Goal: Task Accomplishment & Management: Complete application form

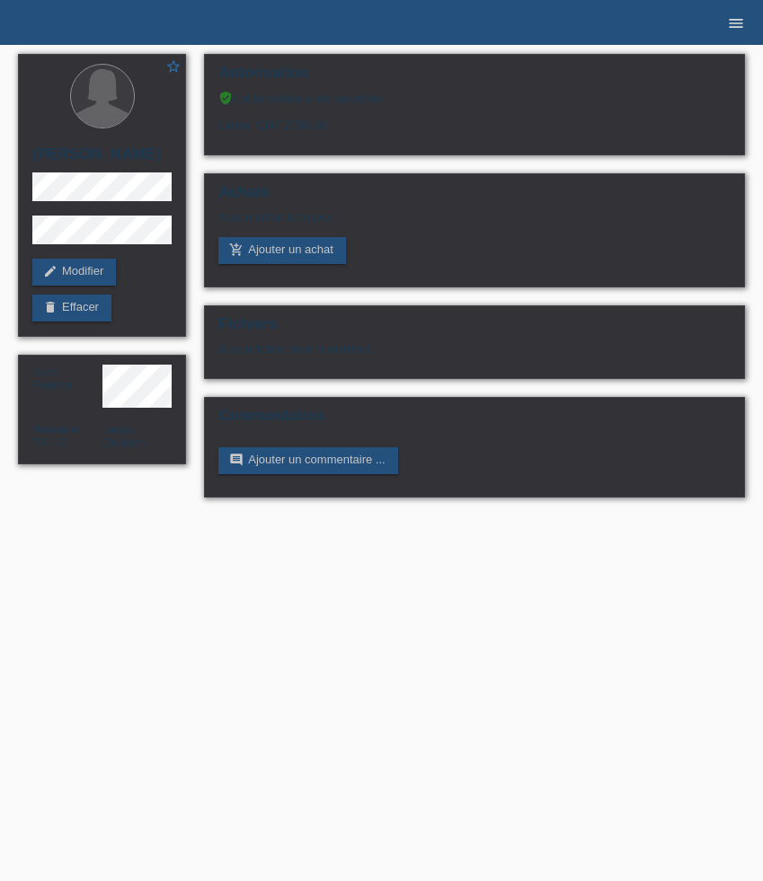
click at [724, 22] on link "menu" at bounding box center [736, 22] width 36 height 11
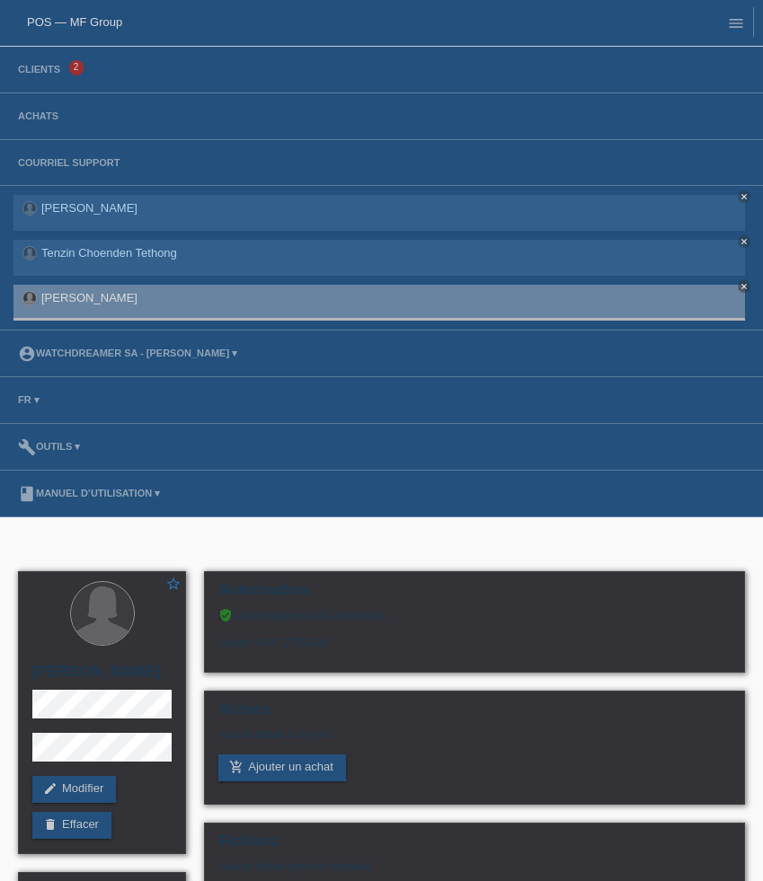
click at [63, 63] on li "Clients 2" at bounding box center [381, 70] width 763 height 47
click at [45, 73] on link "Clients" at bounding box center [39, 69] width 60 height 11
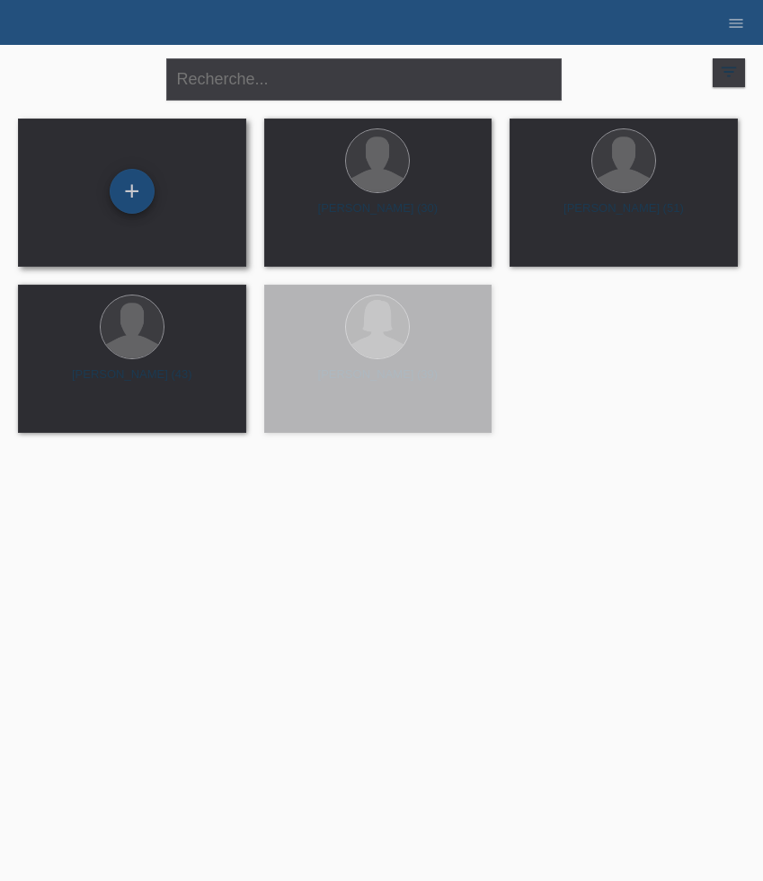
click at [147, 182] on div "+" at bounding box center [132, 191] width 45 height 45
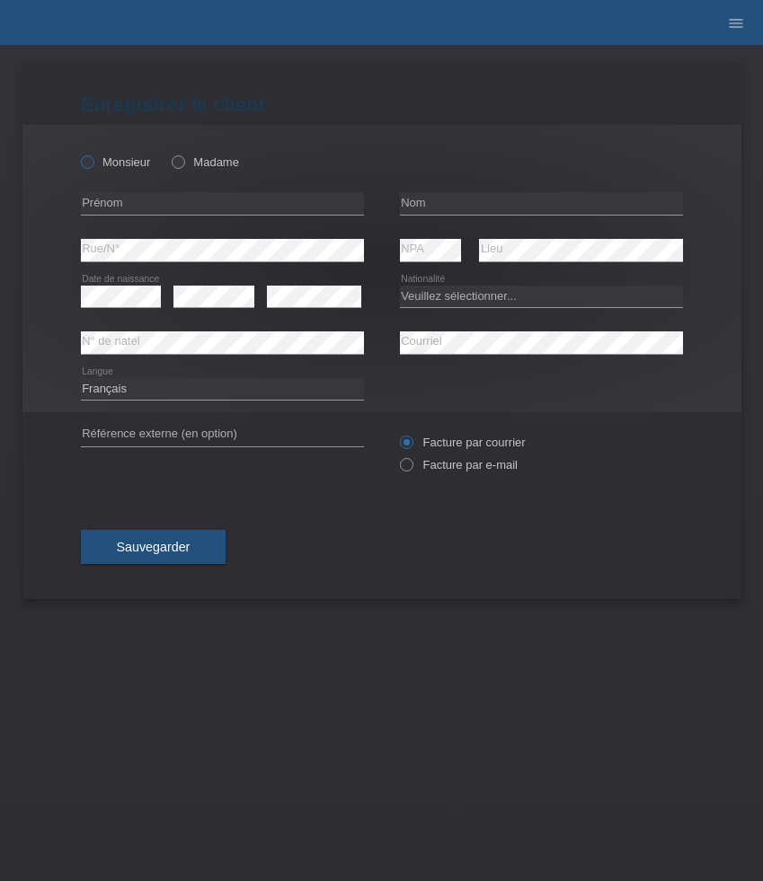
click at [109, 166] on label "Monsieur" at bounding box center [116, 161] width 70 height 13
click at [93, 166] on input "Monsieur" at bounding box center [87, 161] width 12 height 12
radio input "true"
click at [142, 202] on input "text" at bounding box center [222, 203] width 283 height 22
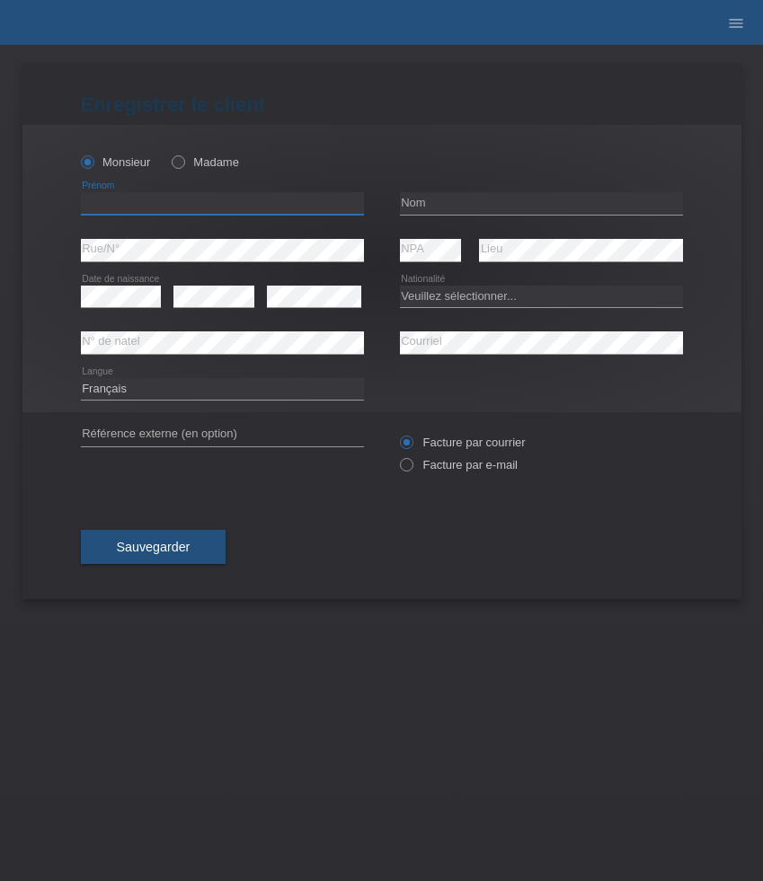
paste input "[PERSON_NAME]"
type input "[PERSON_NAME]"
click at [432, 211] on input "text" at bounding box center [541, 203] width 283 height 22
paste input "[PERSON_NAME]"
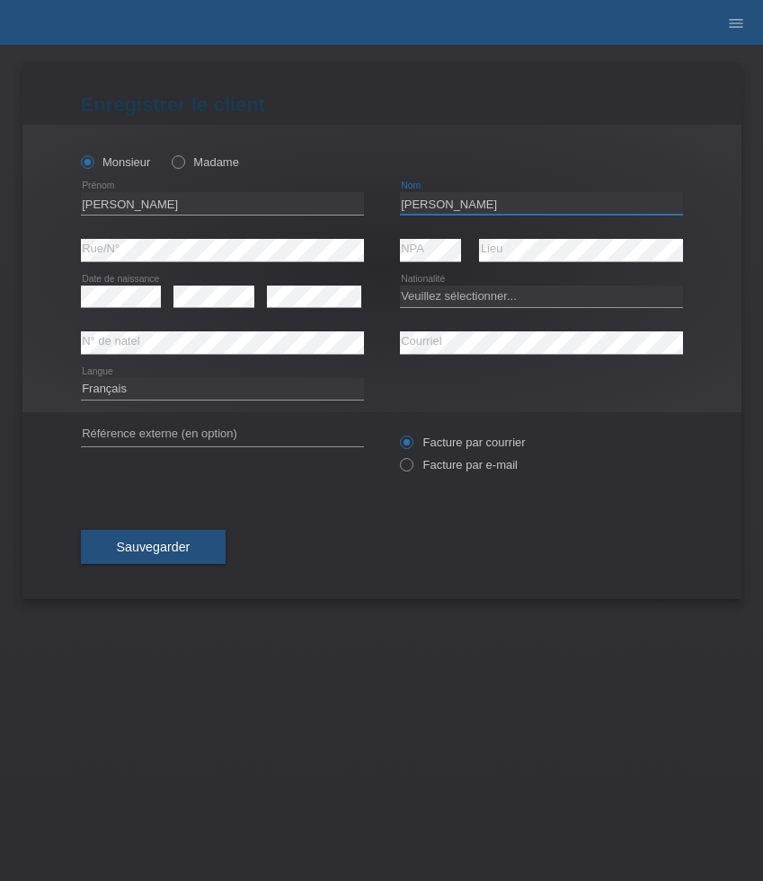
type input "[PERSON_NAME]"
click at [470, 303] on select "Veuillez sélectionner... Suisse Allemagne Autriche Liechtenstein ------------ A…" at bounding box center [541, 297] width 283 height 22
select select "CH"
click at [400, 286] on select "Veuillez sélectionner... Suisse Allemagne Autriche Liechtenstein ------------ A…" at bounding box center [541, 297] width 283 height 22
click at [191, 385] on select "Deutsch Français Italiano English" at bounding box center [222, 389] width 283 height 22
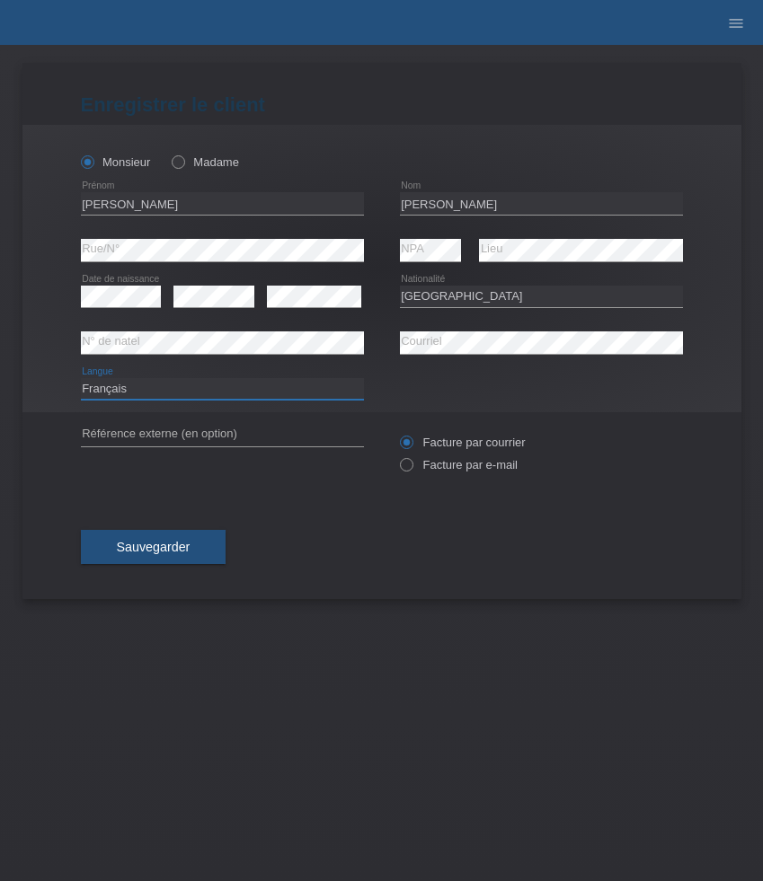
select select "de"
click at [81, 378] on select "Deutsch Français Italiano English" at bounding box center [222, 389] width 283 height 22
click at [441, 467] on label "Facture par e-mail" at bounding box center [459, 464] width 118 height 13
click at [412, 467] on input "Facture par e-mail" at bounding box center [406, 469] width 12 height 22
radio input "true"
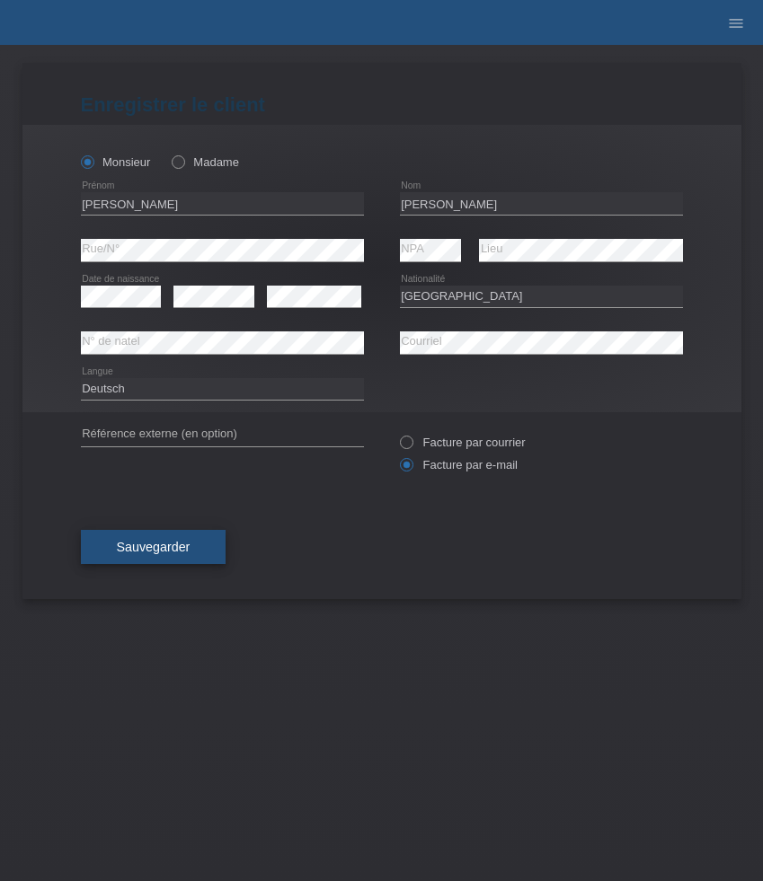
click at [145, 546] on span "Sauvegarder" at bounding box center [154, 547] width 74 height 14
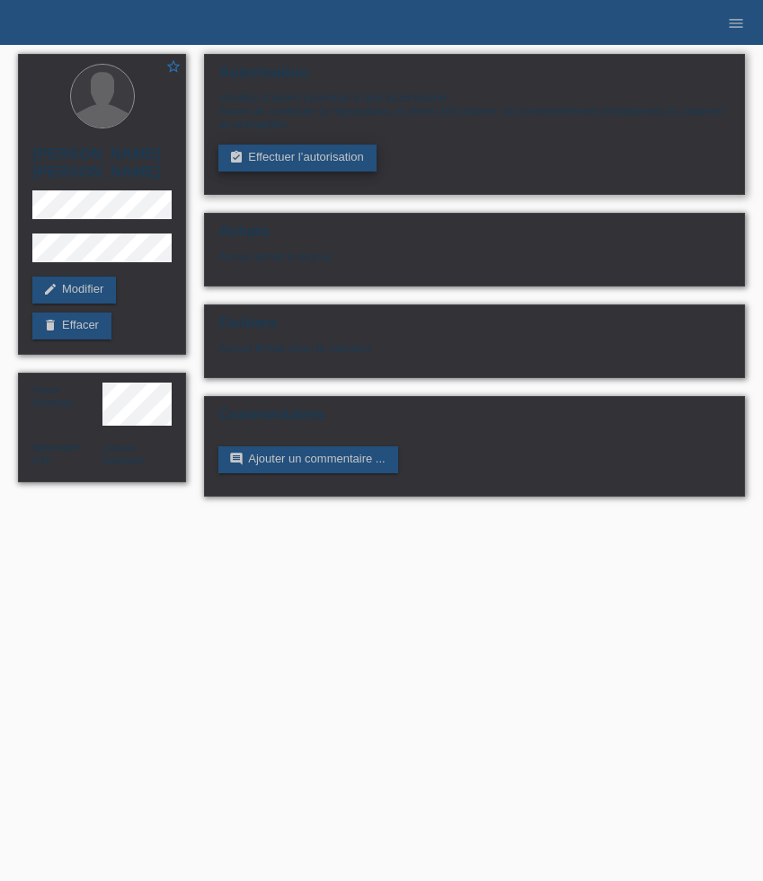
click at [319, 167] on link "assignment_turned_in Effectuer l’autorisation" at bounding box center [296, 158] width 157 height 27
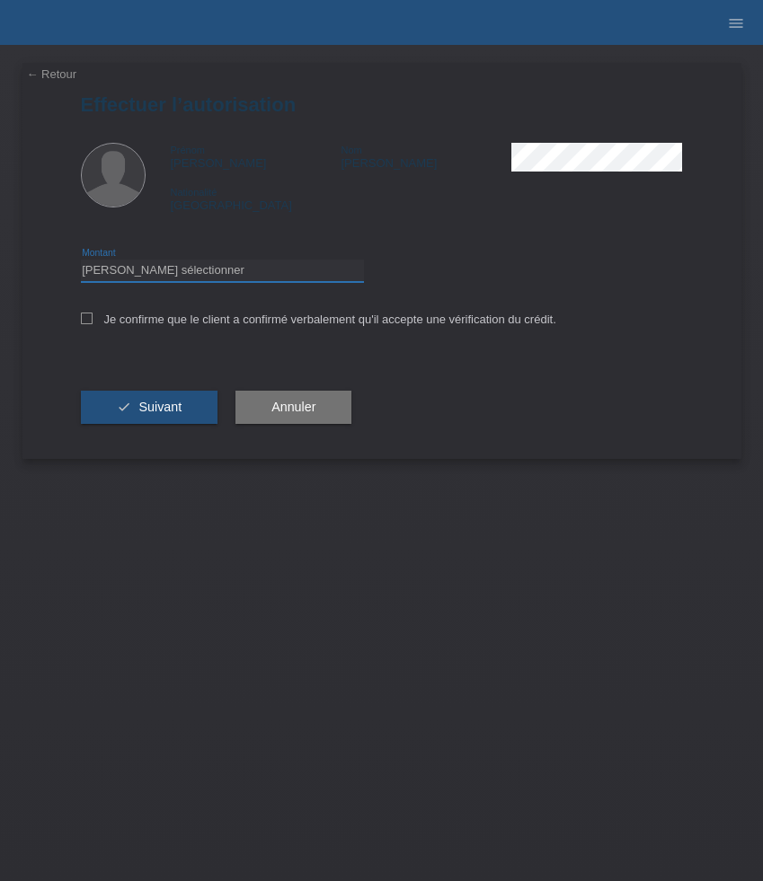
click at [217, 271] on select "Veuillez sélectionner CHF 1.00 - CHF 499.00 CHF 500.00 - CHF 1'999.00 CHF 2'000…" at bounding box center [222, 271] width 283 height 22
select select "3"
click at [81, 262] on select "Veuillez sélectionner CHF 1.00 - CHF 499.00 CHF 500.00 - CHF 1'999.00 CHF 2'000…" at bounding box center [222, 271] width 283 height 22
click at [155, 330] on div "Je confirme que le client a confirmé verbalement qu'il accepte une vérification…" at bounding box center [382, 325] width 602 height 61
click at [155, 390] on div "check Suivant" at bounding box center [149, 408] width 137 height 104
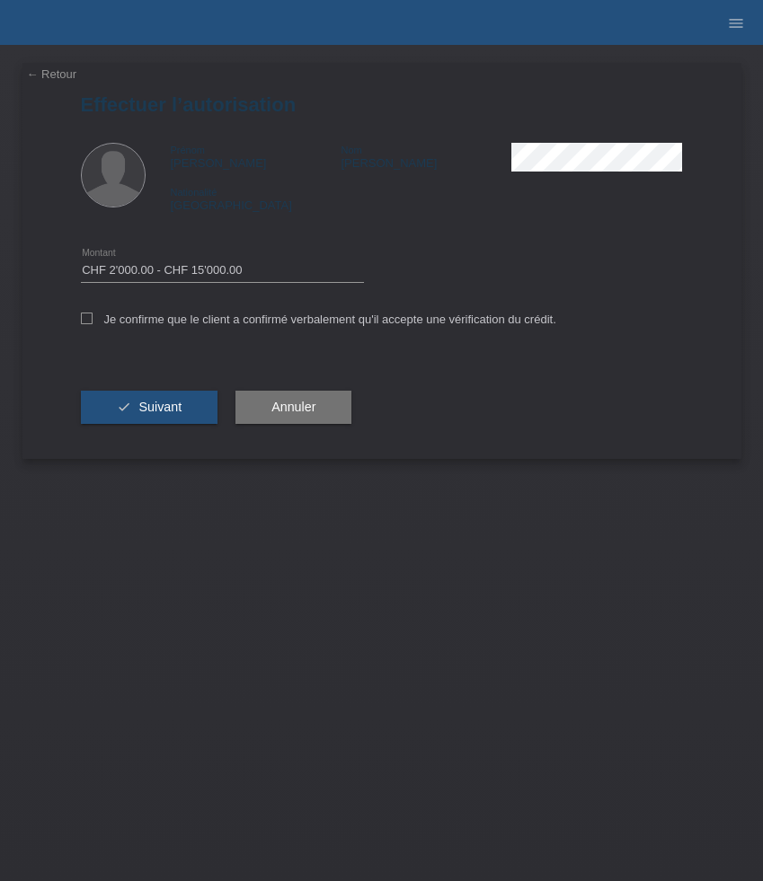
click at [120, 333] on div "Je confirme que le client a confirmé verbalement qu'il accepte une vérification…" at bounding box center [382, 325] width 602 height 61
click at [120, 332] on div "Je confirme que le client a confirmé verbalement qu'il accepte une vérification…" at bounding box center [382, 325] width 602 height 61
click at [120, 322] on label "Je confirme que le client a confirmé verbalement qu'il accepte une vérification…" at bounding box center [318, 319] width 475 height 13
click at [93, 322] on input "Je confirme que le client a confirmé verbalement qu'il accepte une vérification…" at bounding box center [87, 319] width 12 height 12
checkbox input "true"
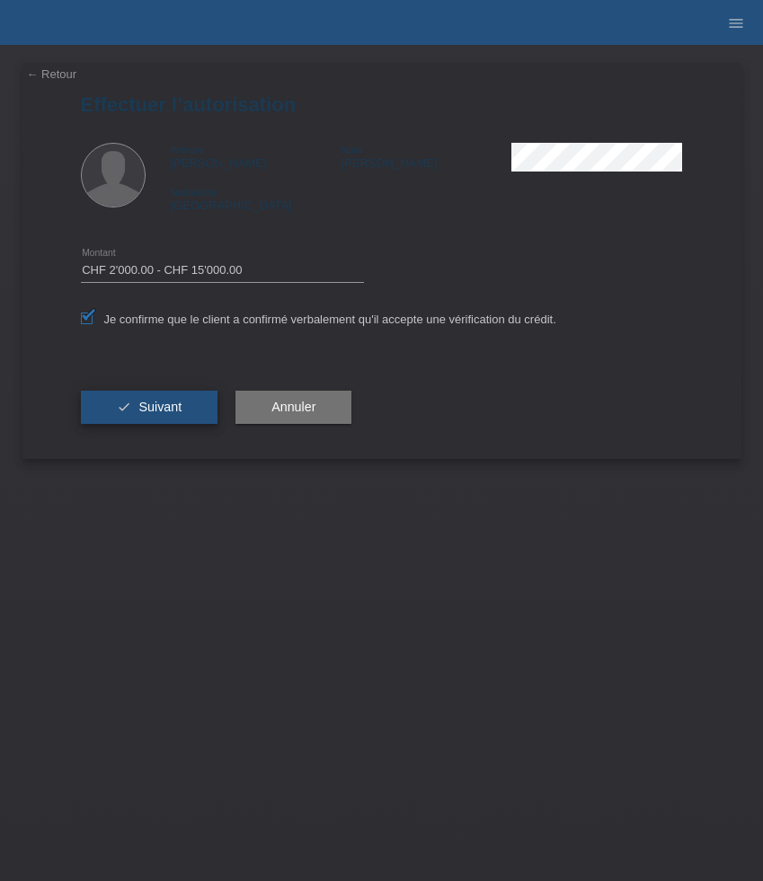
click at [129, 412] on icon "check" at bounding box center [124, 407] width 14 height 14
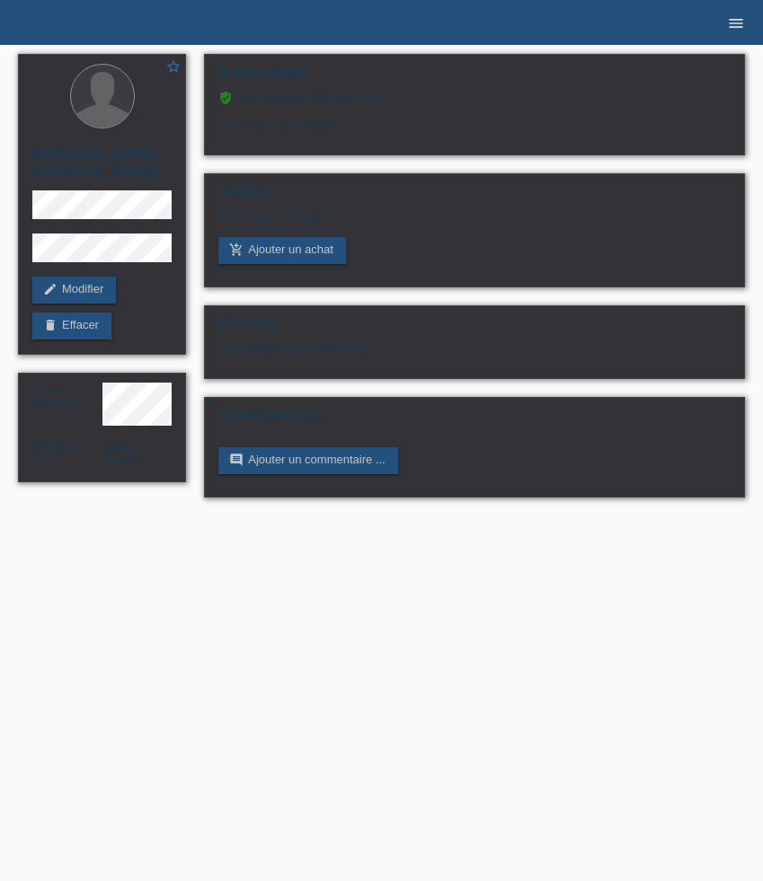
click at [736, 18] on icon "menu" at bounding box center [736, 23] width 18 height 18
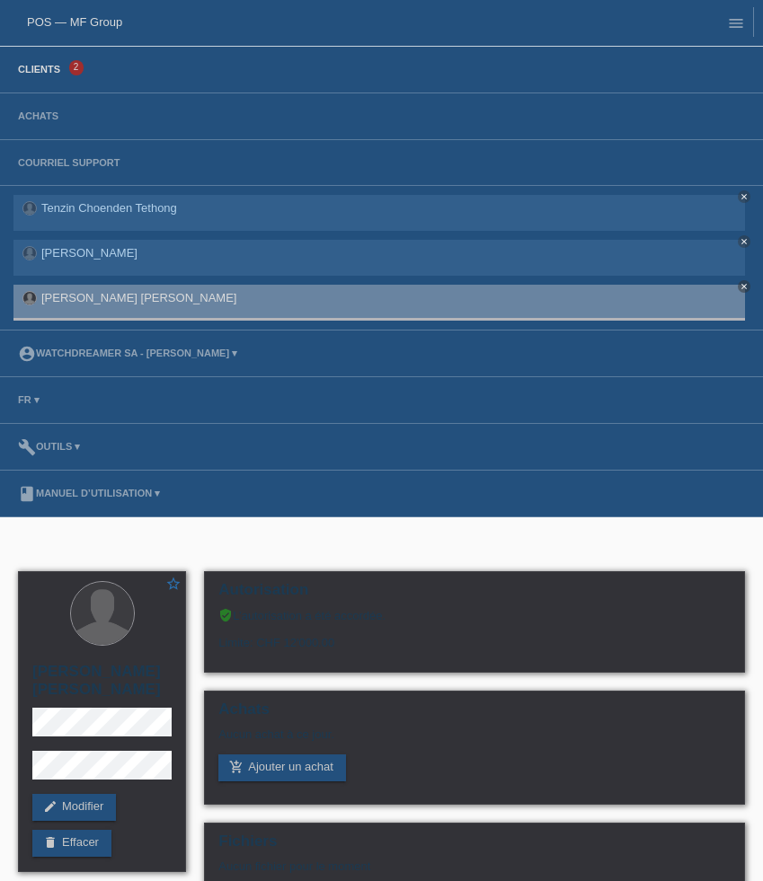
click at [47, 73] on link "Clients" at bounding box center [39, 69] width 60 height 11
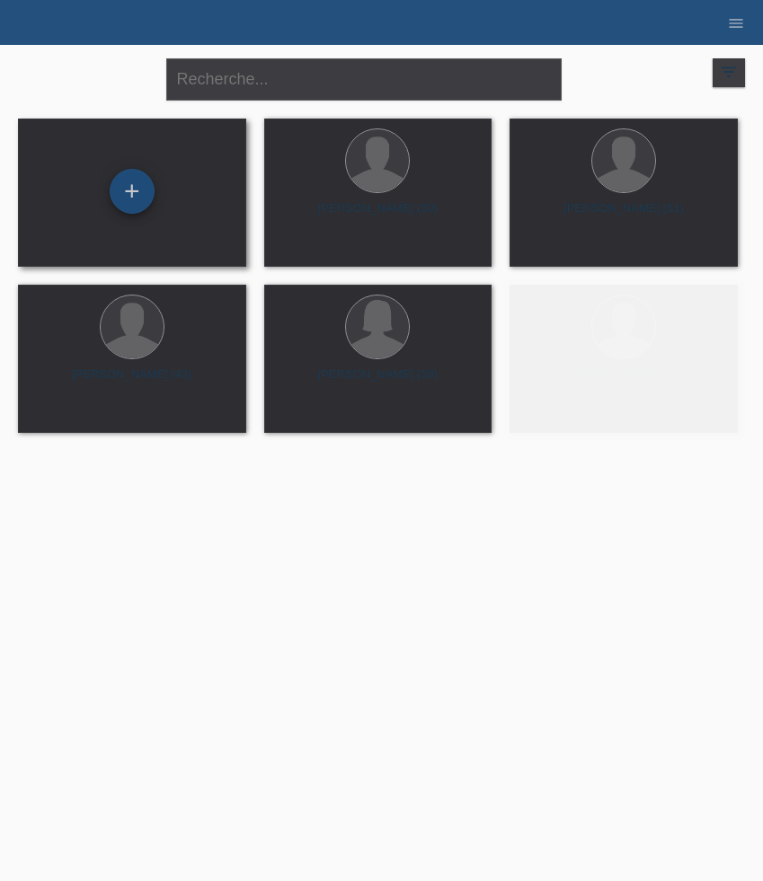
click at [128, 188] on div "+" at bounding box center [132, 191] width 45 height 45
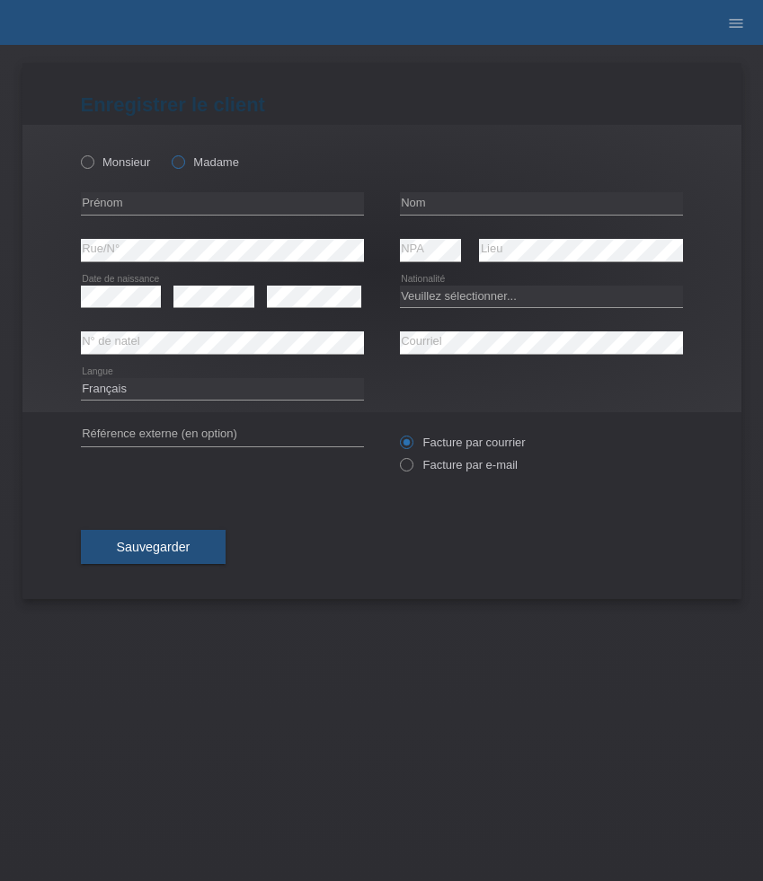
click at [208, 164] on label "Madame" at bounding box center [205, 161] width 67 height 13
click at [183, 164] on input "Madame" at bounding box center [178, 161] width 12 height 12
radio input "true"
click at [217, 204] on input "text" at bounding box center [222, 203] width 283 height 22
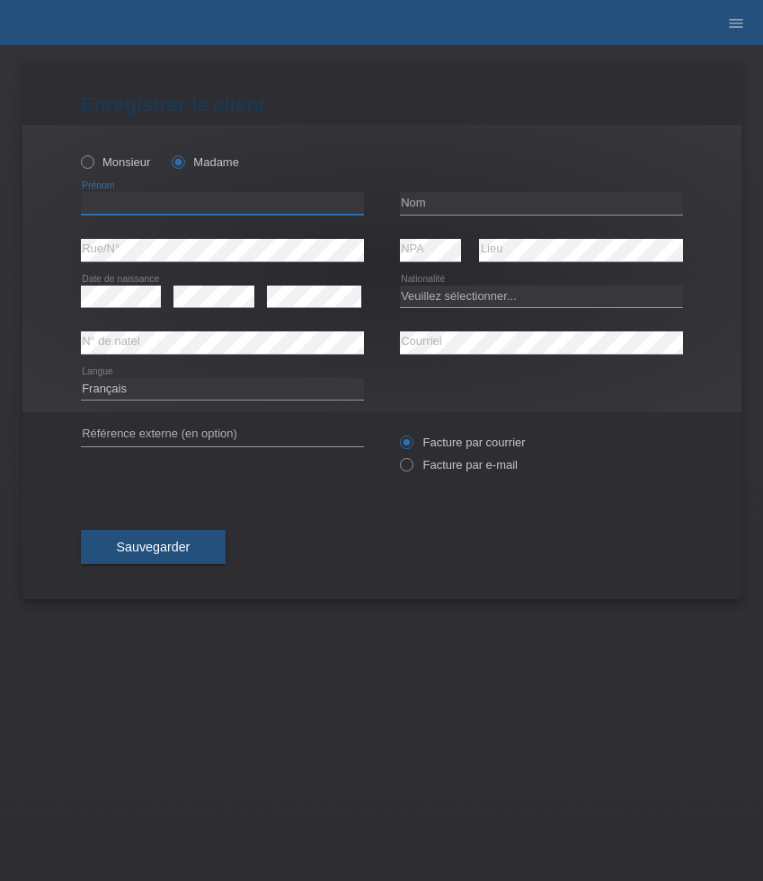
paste input "Majver"
type input "Majver"
click at [465, 204] on input "text" at bounding box center [541, 203] width 283 height 22
paste input "Sinanoska"
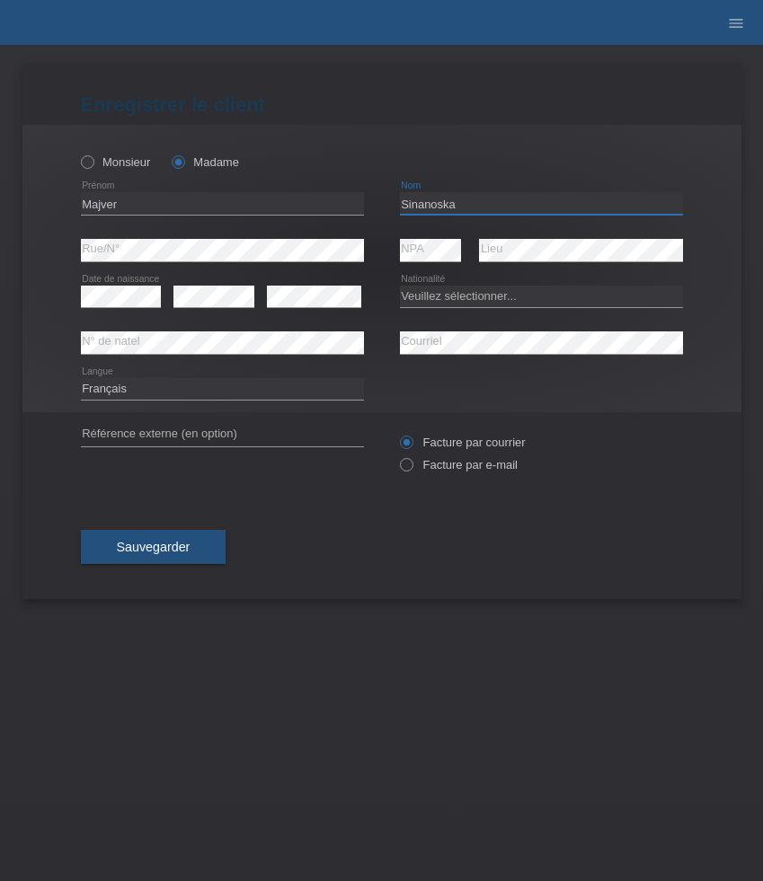
type input "Sinanoska"
click at [451, 297] on select "Veuillez sélectionner... Suisse Allemagne Autriche Liechtenstein ------------ A…" at bounding box center [541, 297] width 283 height 22
click at [484, 289] on select "Veuillez sélectionner... Suisse Allemagne Autriche Liechtenstein ------------ A…" at bounding box center [541, 297] width 283 height 22
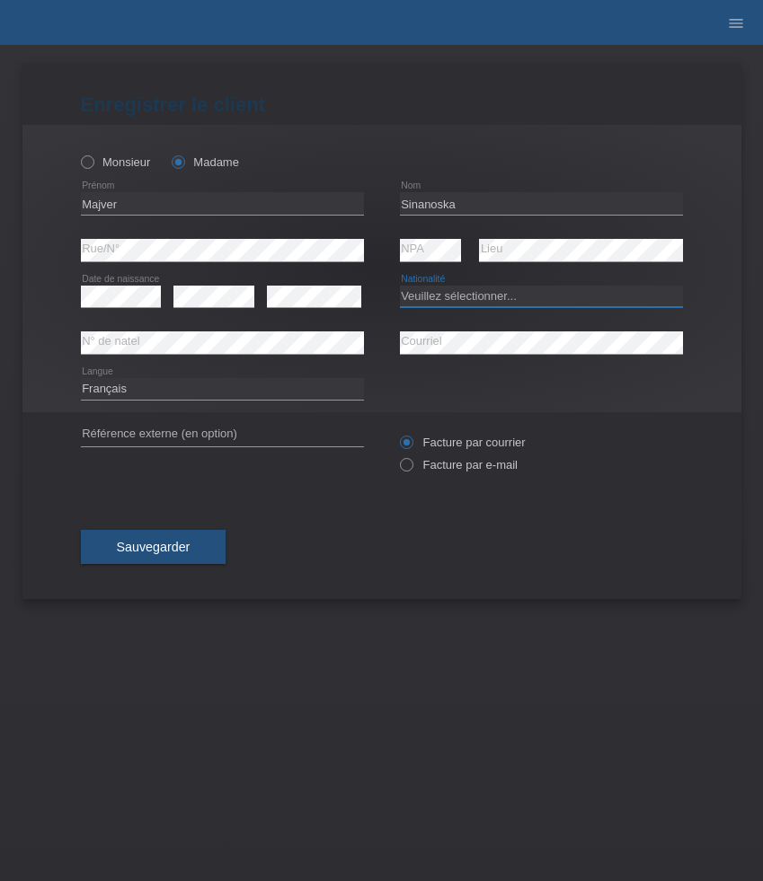
select select "XK"
click at [400, 286] on select "Veuillez sélectionner... Suisse Allemagne Autriche Liechtenstein ------------ A…" at bounding box center [541, 297] width 283 height 22
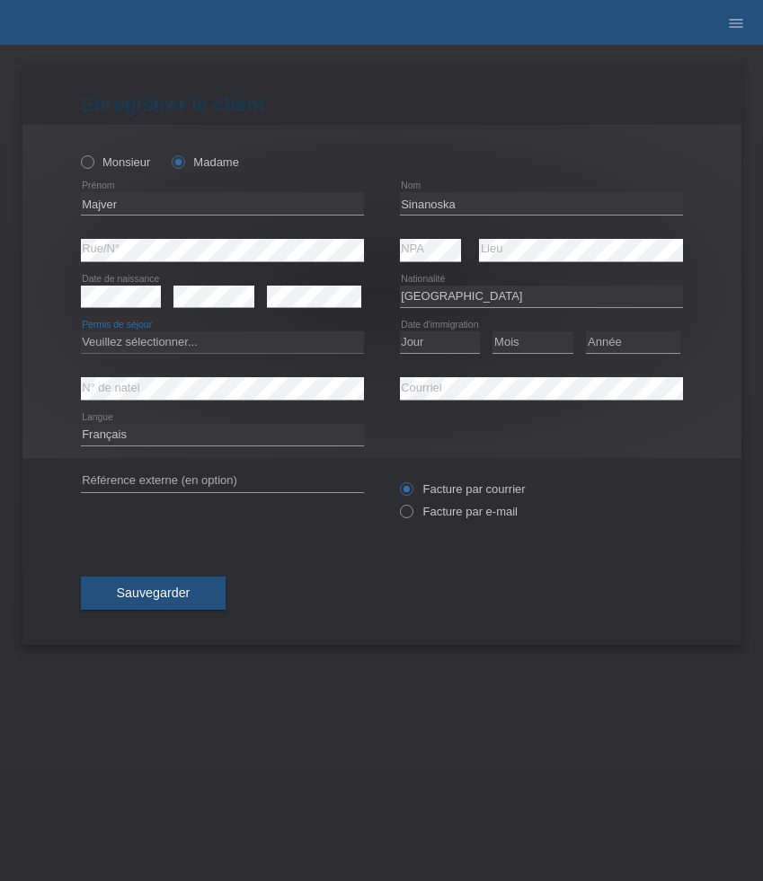
click at [238, 348] on select "Veuillez sélectionner... C B B - Statut de réfugié Autre" at bounding box center [222, 343] width 283 height 22
select select "C"
click at [81, 332] on select "Veuillez sélectionner... C B B - Statut de réfugié Autre" at bounding box center [222, 343] width 283 height 22
click at [432, 344] on select "Jour 01 02 03 04 05 06 07 08 09 10 11" at bounding box center [440, 343] width 81 height 22
select select "12"
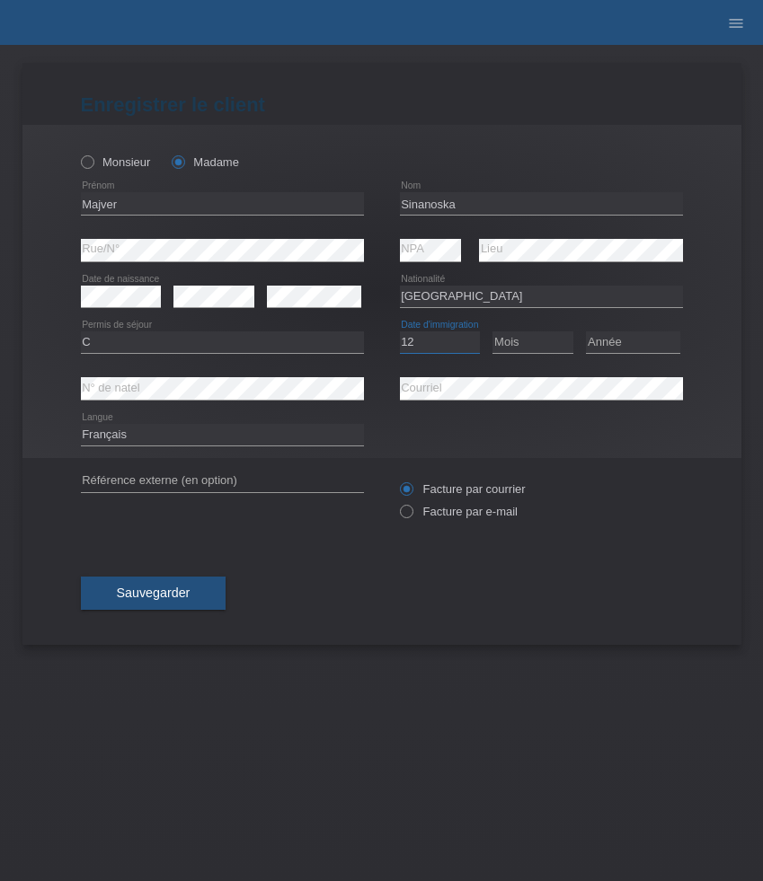
click at [400, 332] on select "Jour 01 02 03 04 05 06 07 08 09 10 11" at bounding box center [440, 343] width 81 height 22
click at [524, 348] on select "Mois 01 02 03 04 05 06 07 08 09 10 11" at bounding box center [532, 343] width 81 height 22
select select "08"
click at [492, 332] on select "Mois 01 02 03 04 05 06 07 08 09 10 11" at bounding box center [532, 343] width 81 height 22
click at [621, 349] on select "Année 2025 2024 2023 2022 2021 2020 2019 2018 2017 2016 2015 2014 2013 2012 201…" at bounding box center [633, 343] width 94 height 22
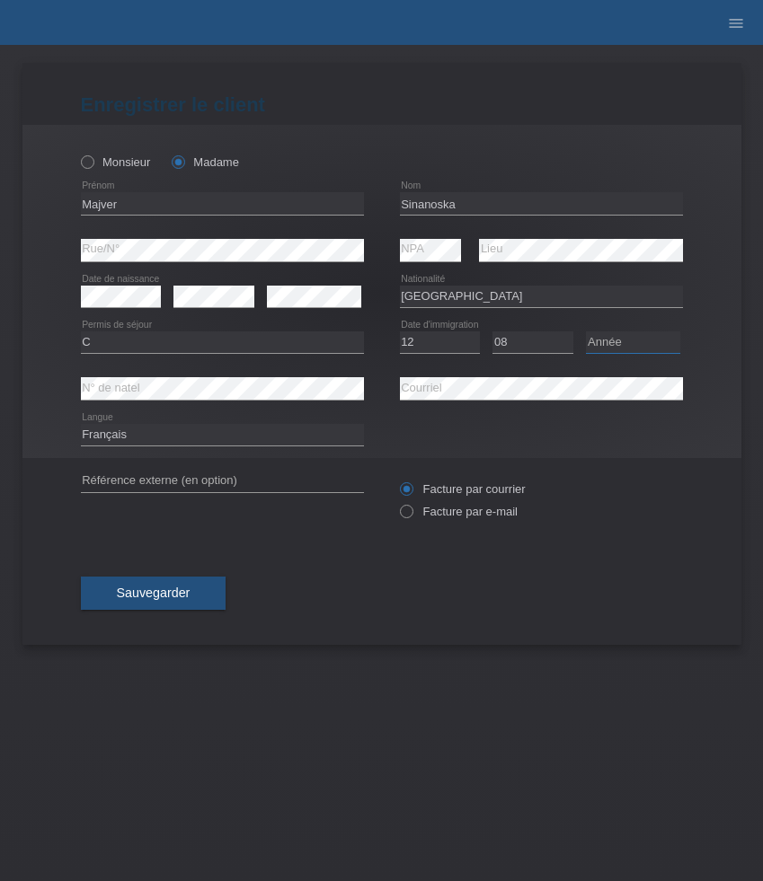
select select "2007"
click at [586, 332] on select "Année 2025 2024 2023 2022 2021 2020 2019 2018 2017 2016 2015 2014 2013 2012 201…" at bounding box center [633, 343] width 94 height 22
click at [313, 443] on select "Deutsch Français Italiano English" at bounding box center [222, 435] width 283 height 22
click at [471, 520] on div "Facture par courrier Facture par e-mail" at bounding box center [541, 500] width 283 height 45
click at [429, 516] on label "Facture par e-mail" at bounding box center [459, 511] width 118 height 13
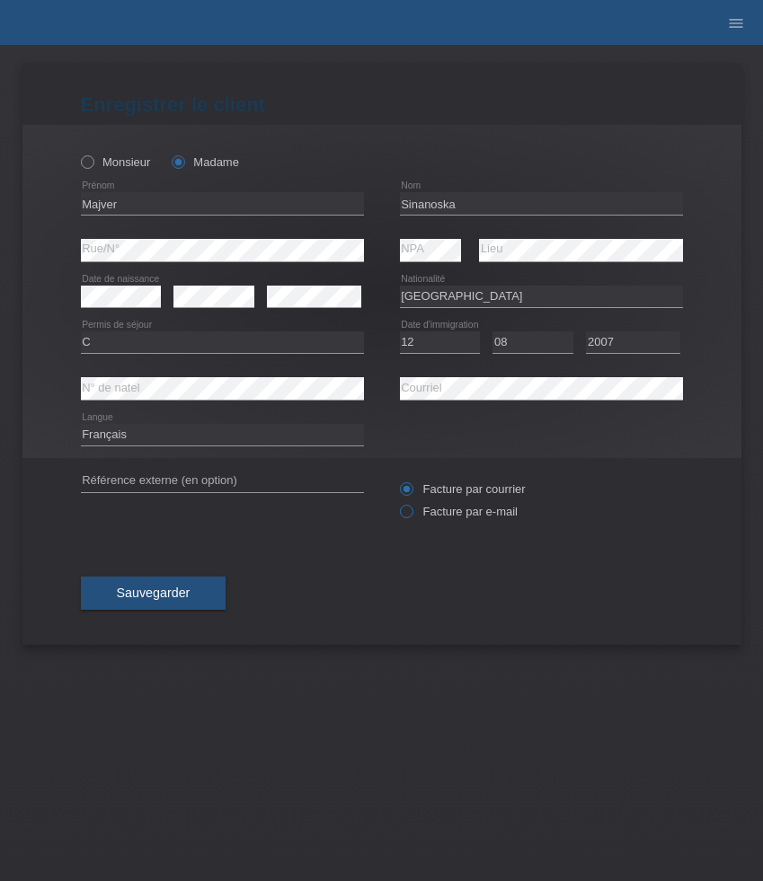
click at [412, 516] on input "Facture par e-mail" at bounding box center [406, 516] width 12 height 22
radio input "true"
click at [198, 600] on button "Sauvegarder" at bounding box center [154, 594] width 146 height 34
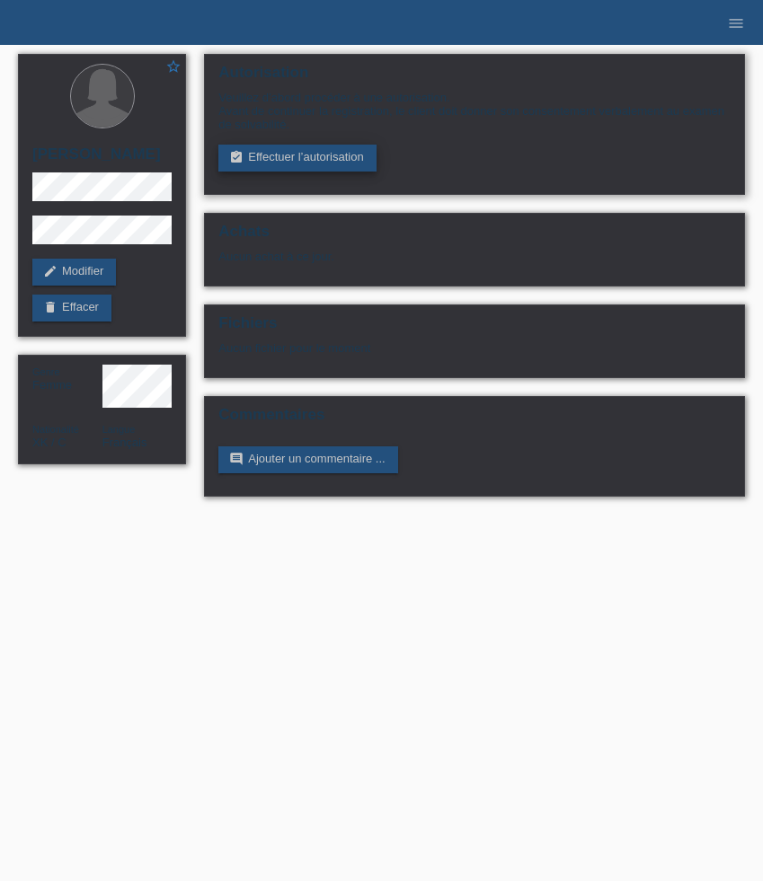
click at [302, 160] on link "assignment_turned_in Effectuer l’autorisation" at bounding box center [296, 158] width 157 height 27
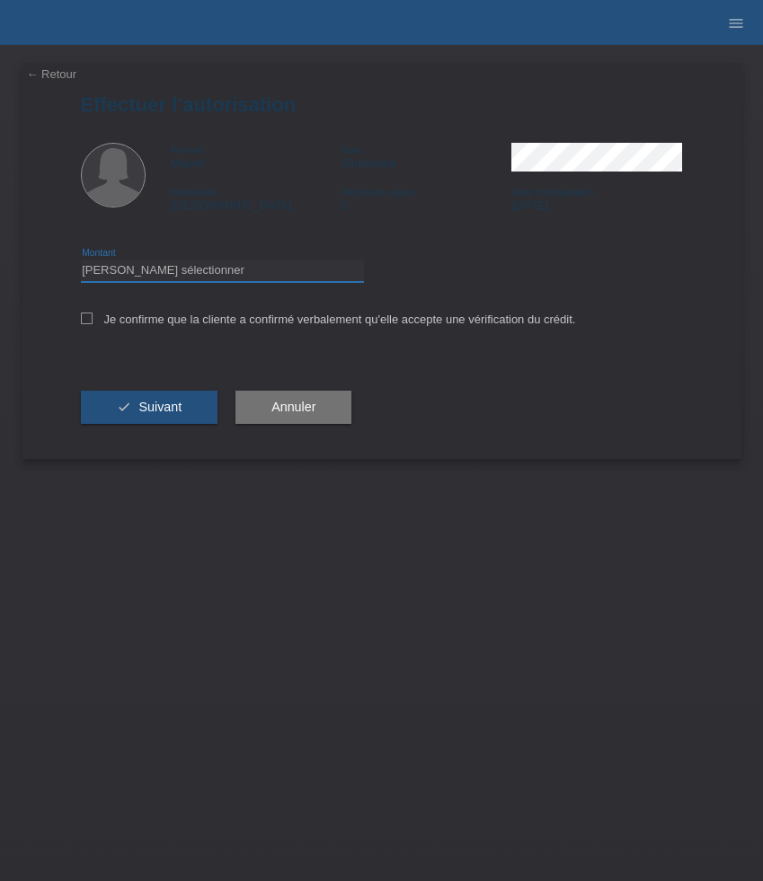
click at [279, 264] on select "Veuillez sélectionner CHF 1.00 - CHF 499.00 CHF 500.00 - CHF 1'999.00 CHF 2'000…" at bounding box center [222, 271] width 283 height 22
select select "3"
click at [81, 262] on select "Veuillez sélectionner CHF 1.00 - CHF 499.00 CHF 500.00 - CHF 1'999.00 CHF 2'000…" at bounding box center [222, 271] width 283 height 22
click at [279, 324] on label "Je confirme que la cliente a confirmé verbalement qu'elle accepte une vérificat…" at bounding box center [328, 319] width 495 height 13
click at [93, 324] on input "Je confirme que la cliente a confirmé verbalement qu'elle accepte une vérificat…" at bounding box center [87, 319] width 12 height 12
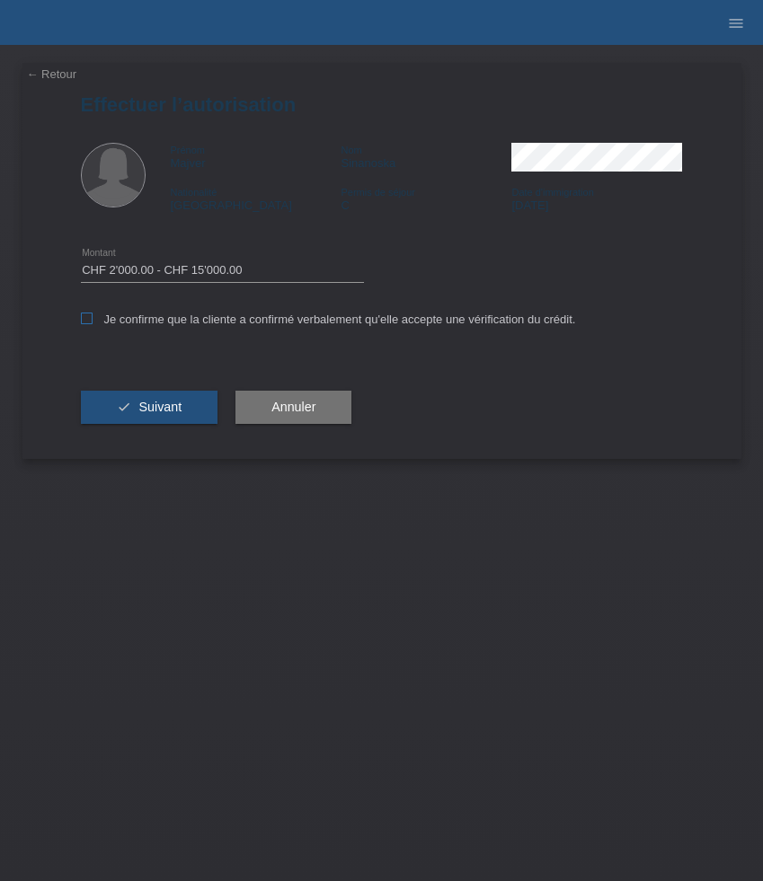
checkbox input "true"
click at [137, 422] on button "check Suivant" at bounding box center [149, 408] width 137 height 34
